Goal: Task Accomplishment & Management: Complete application form

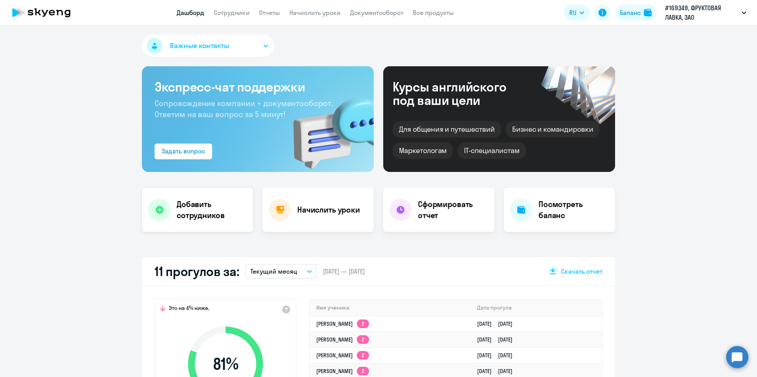
click at [172, 220] on div "Добавить сотрудников" at bounding box center [197, 210] width 111 height 44
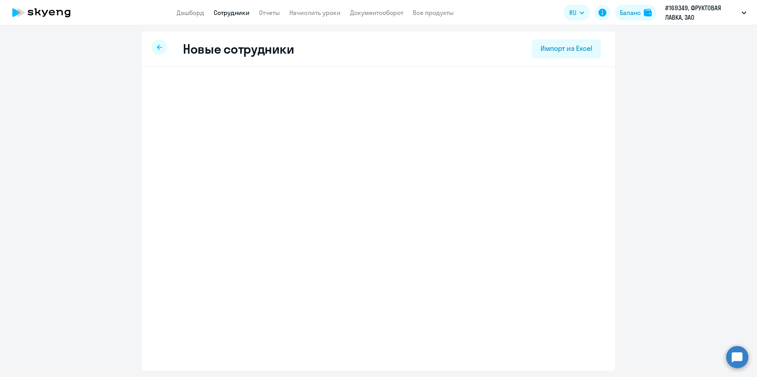
select select "english_adult_not_native_speaker"
select select "3"
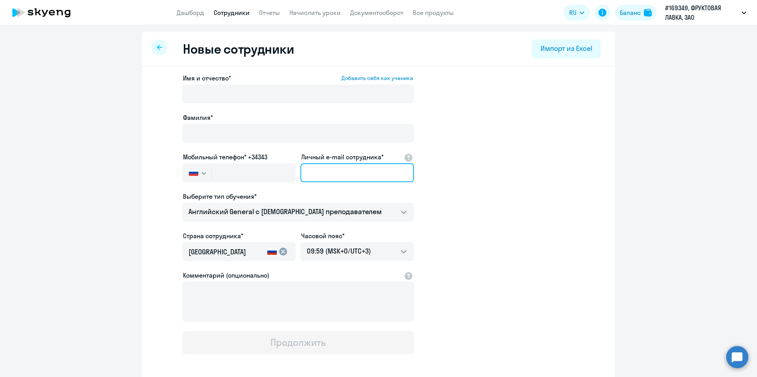
click at [347, 178] on input "Личный e-mail сотрудника*" at bounding box center [356, 172] width 113 height 19
paste input "[PERSON_NAME][EMAIL_ADDRESS][DOMAIN_NAME]"
type input "[PERSON_NAME][EMAIL_ADDRESS][DOMAIN_NAME]"
click at [493, 183] on app-new-student-form "Имя и отчество* Добавить себя как ученика [PERSON_NAME]* Мобильный телефон* +34…" at bounding box center [378, 213] width 448 height 281
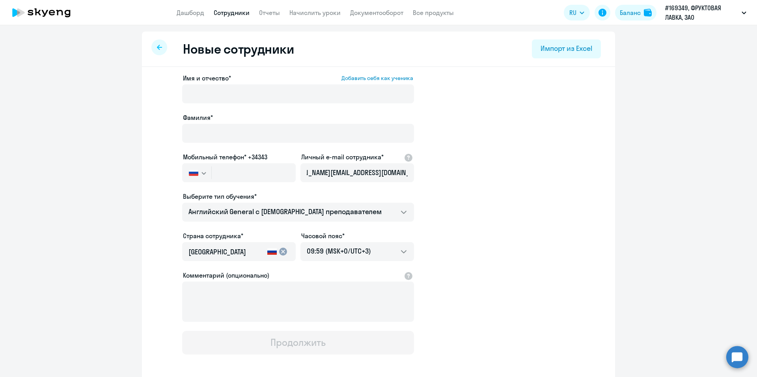
scroll to position [0, 0]
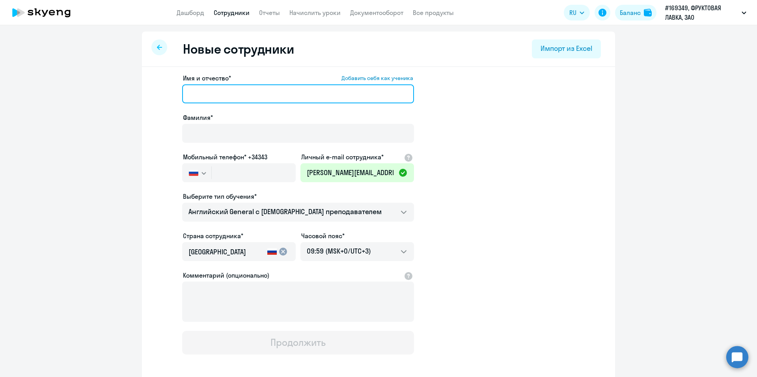
click at [211, 97] on input "Имя и отчество* Добавить себя как ученика" at bounding box center [298, 93] width 232 height 19
paste input "[PERSON_NAME]"
drag, startPoint x: 234, startPoint y: 94, endPoint x: 135, endPoint y: 87, distance: 99.9
click at [135, 87] on ng-component "Новые сотрудники Импорт из Excel Имя и отчество* Добавить себя как ученика [PER…" at bounding box center [378, 223] width 757 height 382
type input "[PERSON_NAME]"
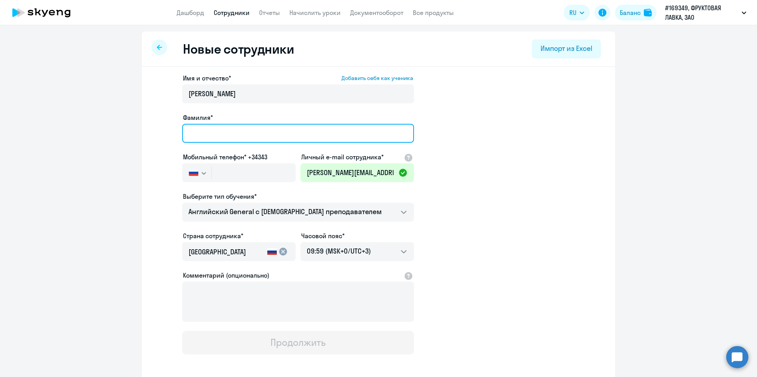
click at [196, 126] on input "Фамилия*" at bounding box center [298, 133] width 232 height 19
paste input "[PERSON_NAME]"
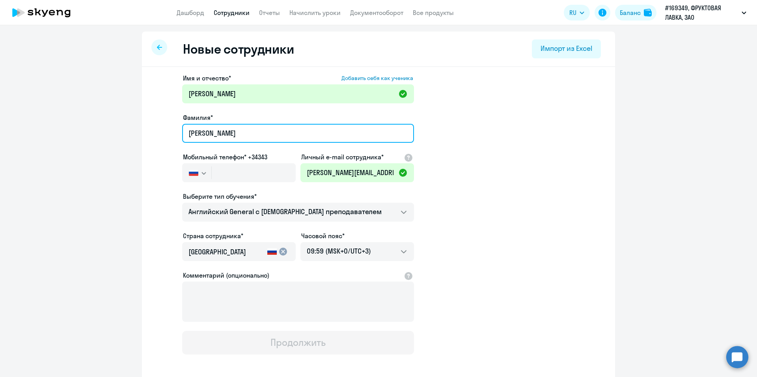
type input "[PERSON_NAME]"
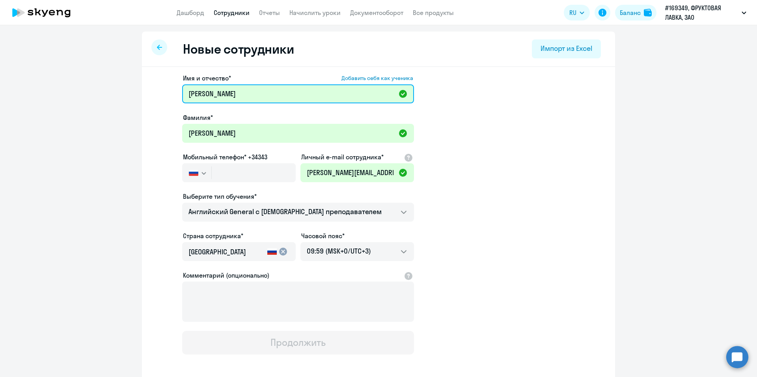
drag, startPoint x: 260, startPoint y: 92, endPoint x: 214, endPoint y: 90, distance: 46.1
click at [209, 93] on input "[PERSON_NAME]" at bounding box center [298, 93] width 232 height 19
type input "[PERSON_NAME]"
click at [476, 204] on app-new-student-form "Имя и отчество* Добавить себя как ученика [PERSON_NAME]* [PERSON_NAME] телефон*…" at bounding box center [378, 213] width 448 height 281
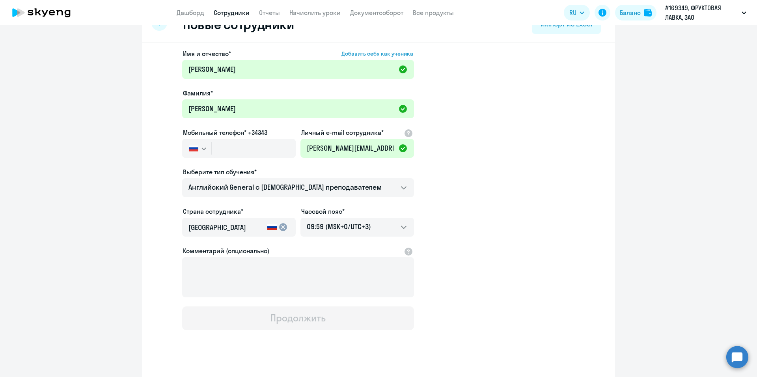
scroll to position [36, 0]
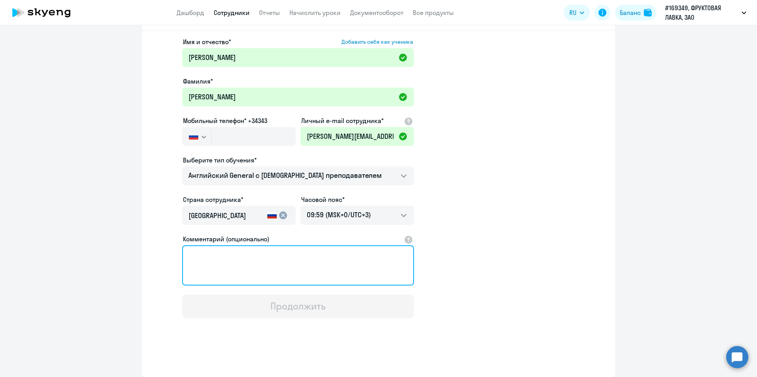
click at [305, 272] on textarea "Комментарий (опционально)" at bounding box center [298, 265] width 232 height 40
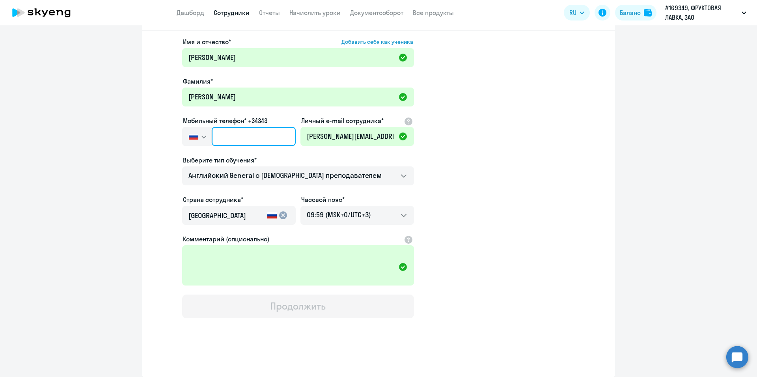
click at [244, 142] on input "text" at bounding box center [254, 136] width 84 height 19
paste input "[PHONE_NUMBER]"
type input "[PHONE_NUMBER]"
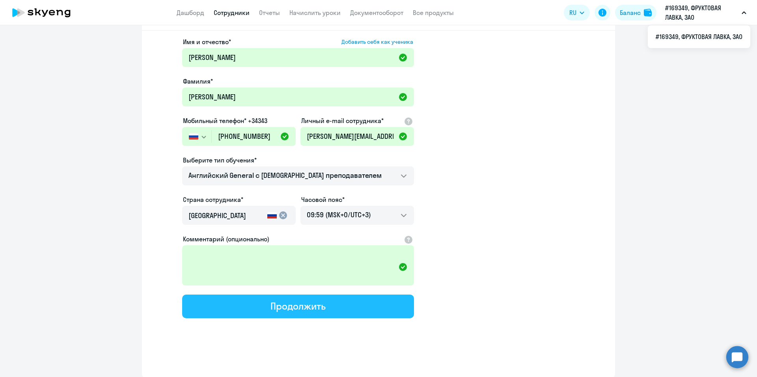
click at [292, 310] on div "Продолжить" at bounding box center [297, 305] width 55 height 13
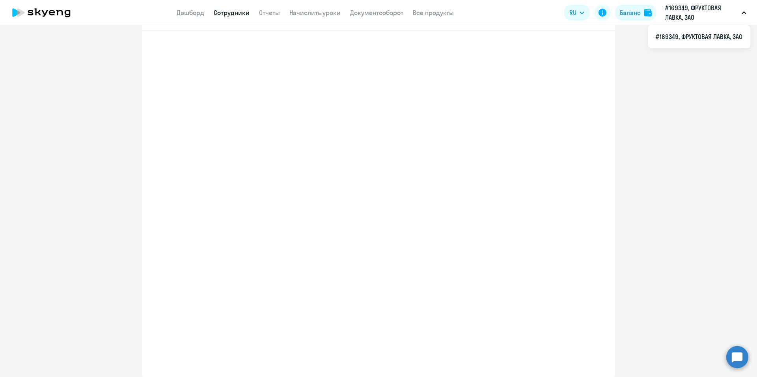
select select "english_adult_not_native_speaker"
select select "3"
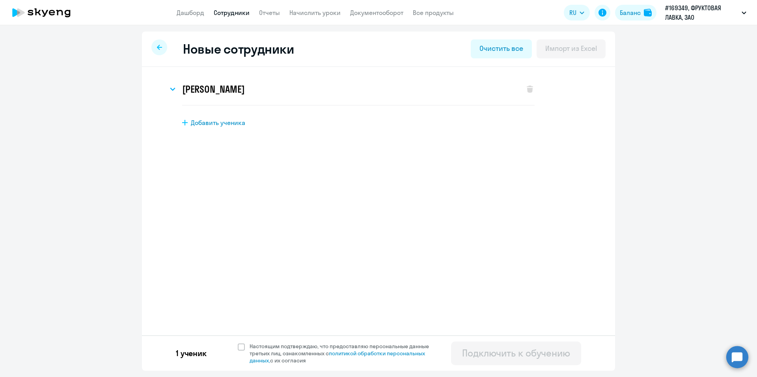
scroll to position [0, 0]
click at [239, 345] on span at bounding box center [241, 346] width 7 height 7
click at [238, 342] on input "Настоящим подтверждаю, что предоставляю персональные данные третьих лиц, ознако…" at bounding box center [237, 342] width 0 height 0
checkbox input "true"
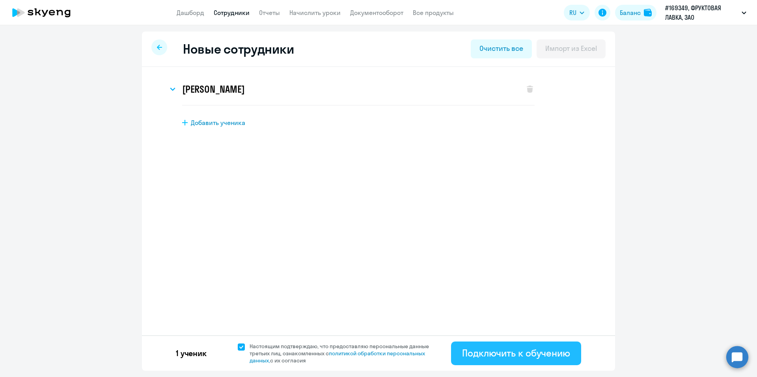
click at [514, 355] on div "Подключить к обучению" at bounding box center [516, 352] width 108 height 13
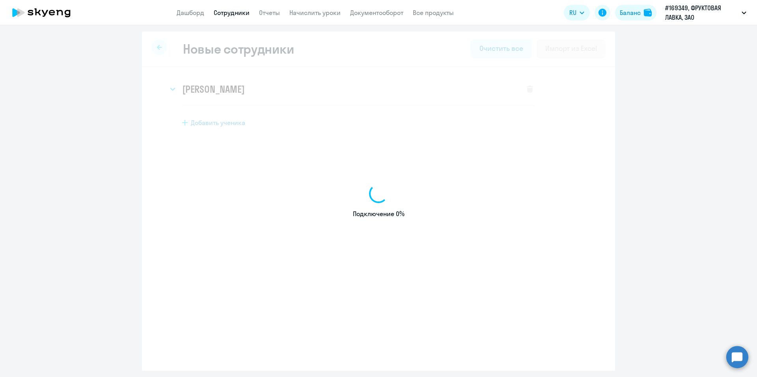
select select "english_adult_not_native_speaker"
select select "3"
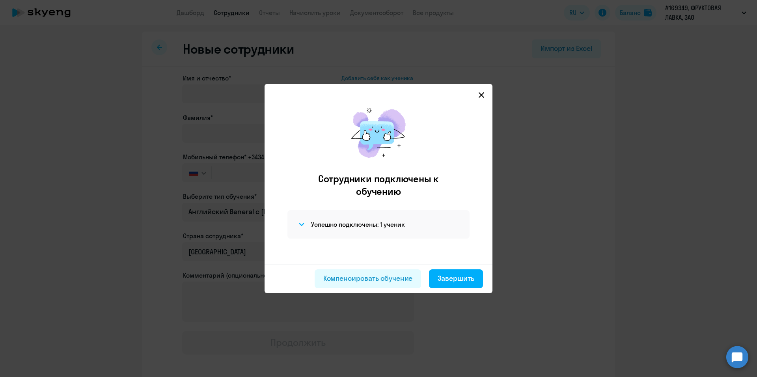
click at [480, 95] on icon at bounding box center [481, 95] width 6 height 6
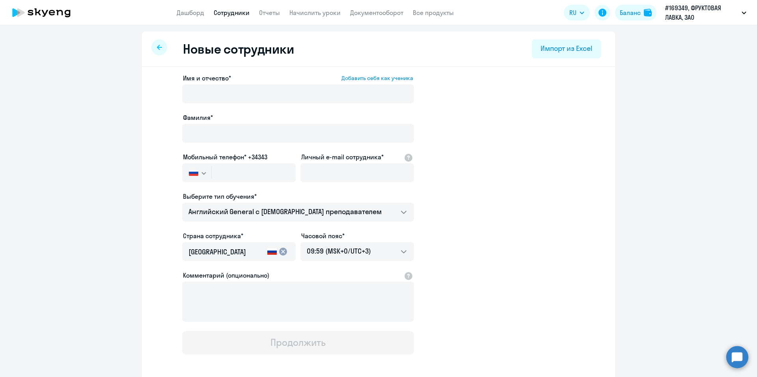
select select "30"
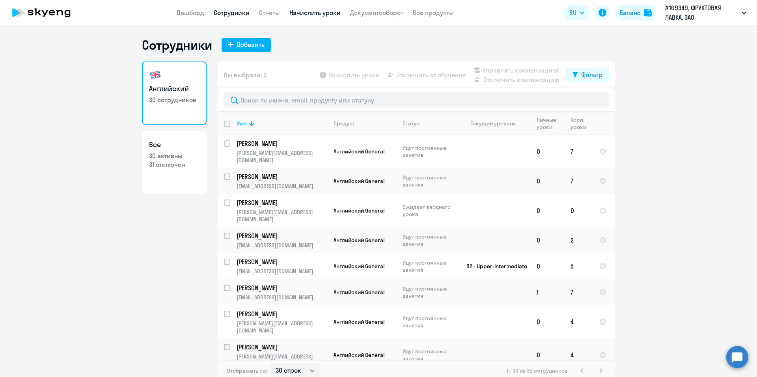
click at [301, 10] on link "Начислить уроки" at bounding box center [314, 13] width 51 height 8
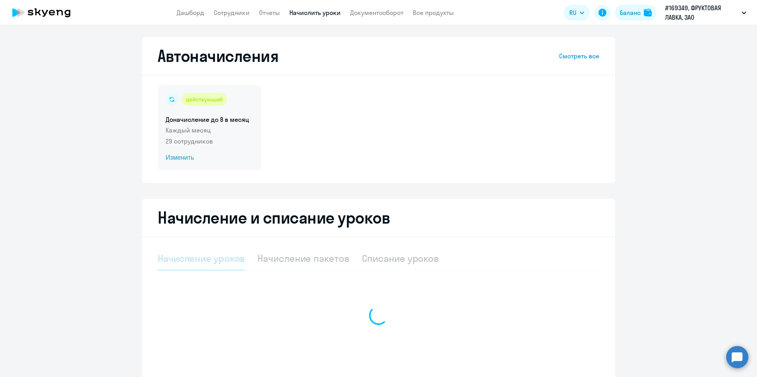
select select "10"
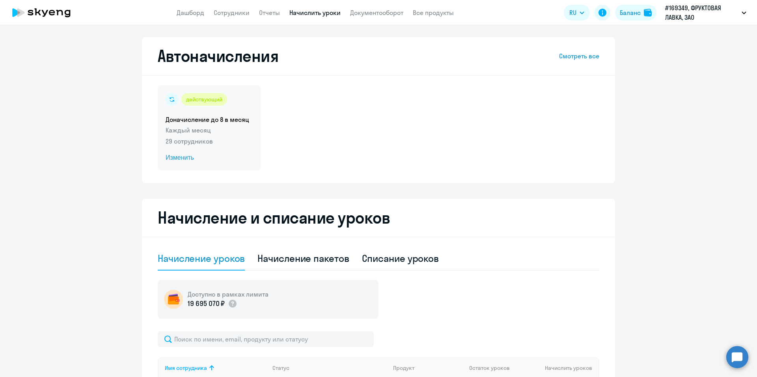
click at [233, 140] on p "29 сотрудников" at bounding box center [208, 140] width 87 height 9
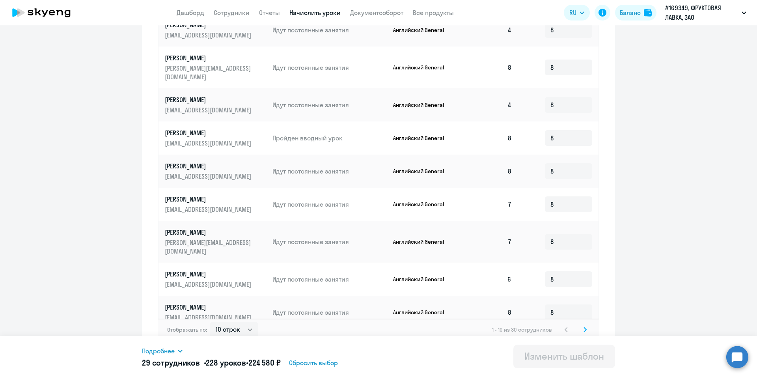
scroll to position [355, 0]
click at [245, 325] on select "10 строк 30 строк 50 строк" at bounding box center [234, 329] width 48 height 16
click at [234, 363] on span "228 уроков" at bounding box center [226, 362] width 40 height 10
click at [241, 321] on select "10 строк 30 строк 50 строк" at bounding box center [234, 329] width 48 height 16
select select "50"
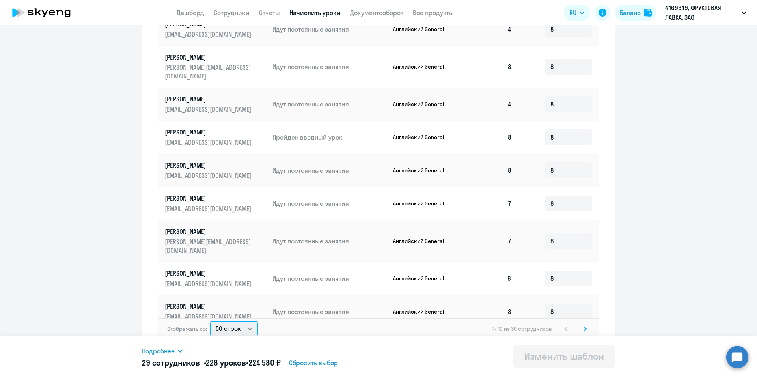
click at [210, 321] on select "10 строк 30 строк 50 строк" at bounding box center [234, 329] width 48 height 16
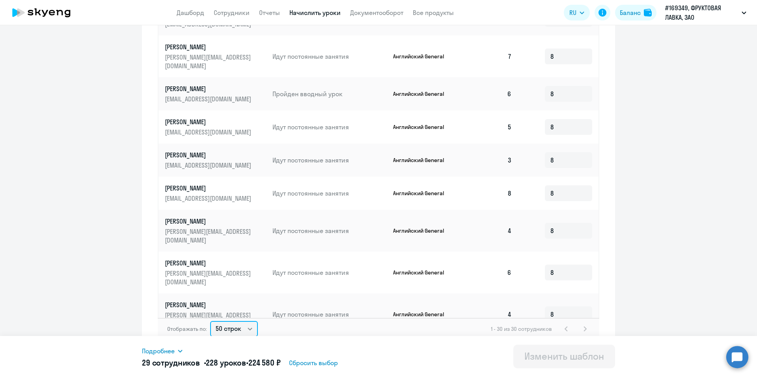
scroll to position [655, 0]
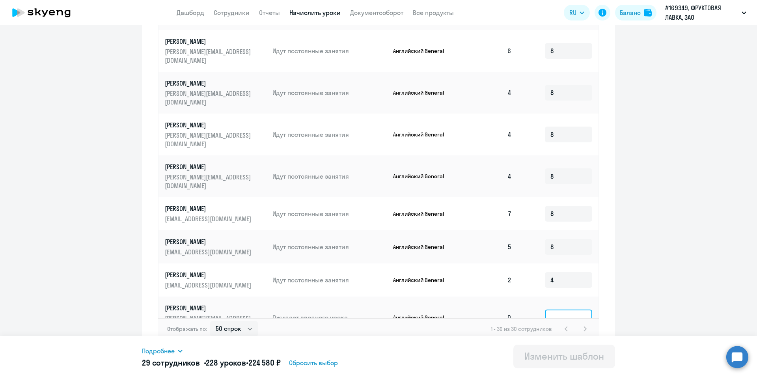
click at [562, 309] on input at bounding box center [568, 317] width 47 height 16
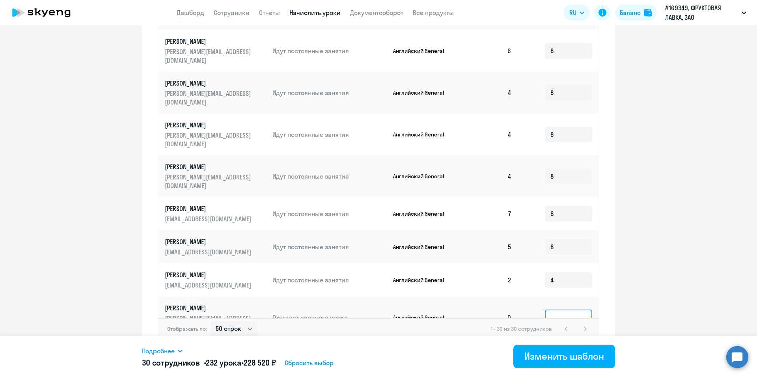
type input "4"
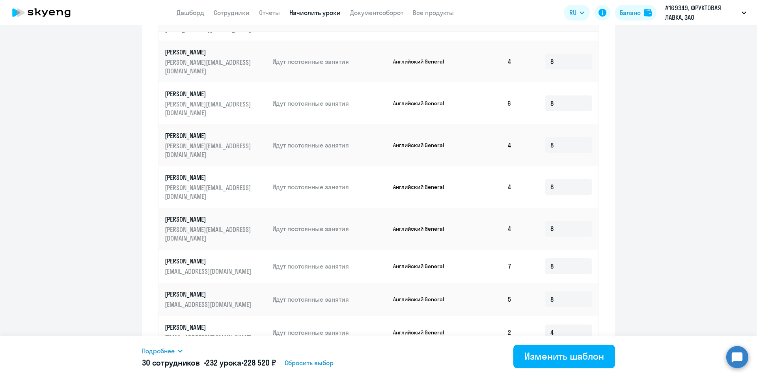
scroll to position [363, 0]
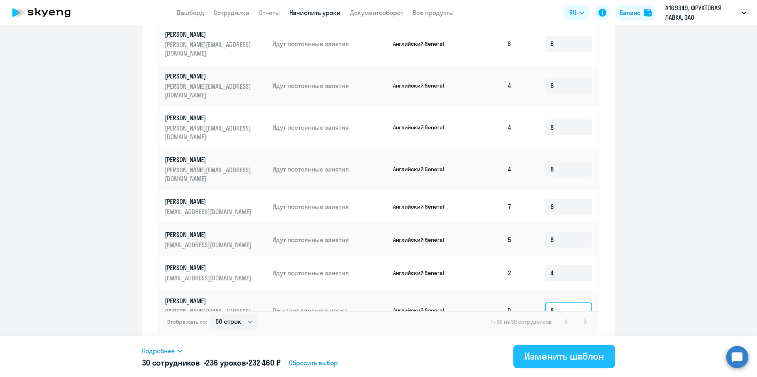
type input "8"
click at [538, 361] on div "Изменить шаблон" at bounding box center [564, 356] width 80 height 13
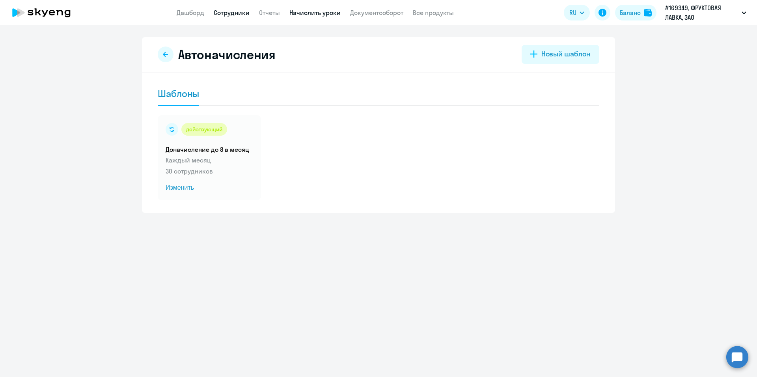
click at [229, 12] on link "Сотрудники" at bounding box center [232, 13] width 36 height 8
select select "30"
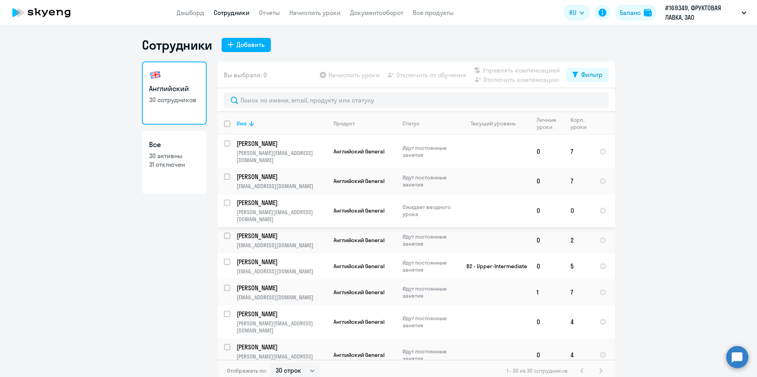
click at [226, 199] on input "select row 43042223" at bounding box center [232, 207] width 16 height 16
checkbox input "true"
click at [348, 77] on span "Начислить уроки" at bounding box center [353, 74] width 51 height 9
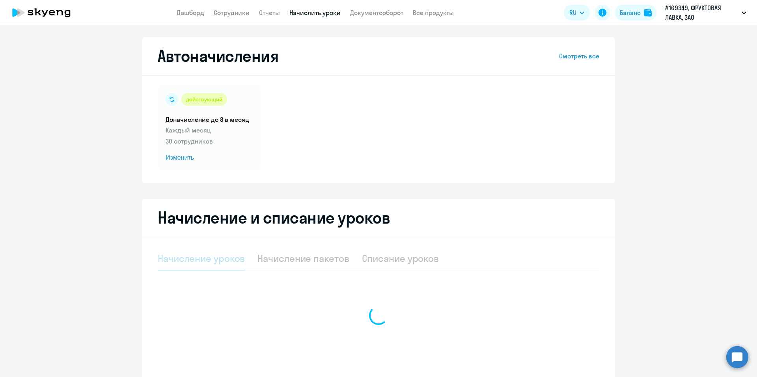
select select "10"
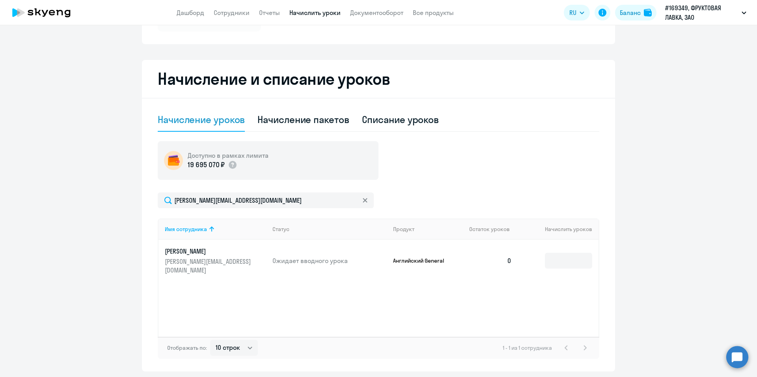
scroll to position [158, 0]
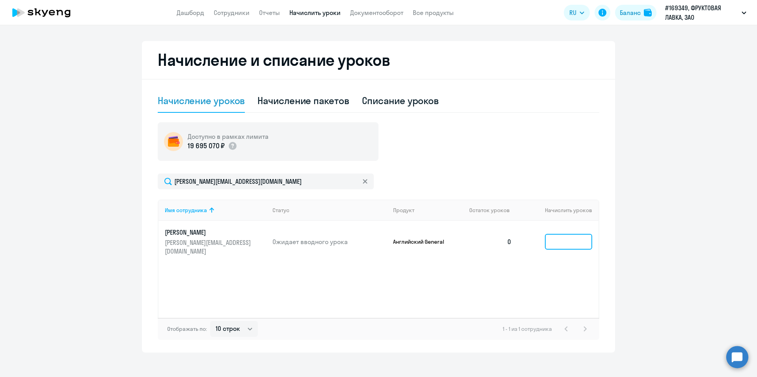
click at [574, 239] on input at bounding box center [568, 242] width 47 height 16
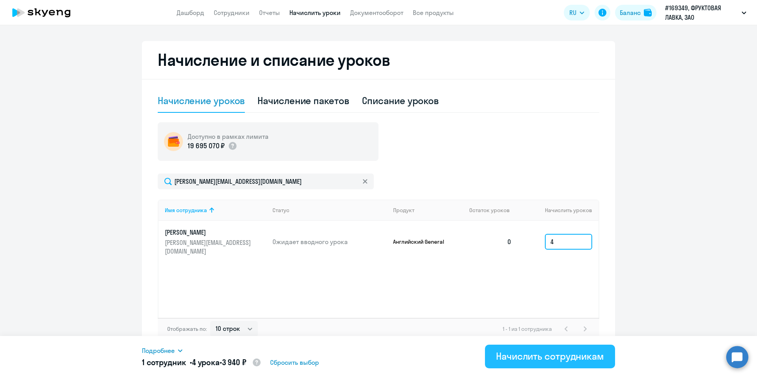
type input "4"
click at [541, 354] on div "Начислить сотрудникам" at bounding box center [550, 356] width 108 height 13
